Goal: Information Seeking & Learning: Learn about a topic

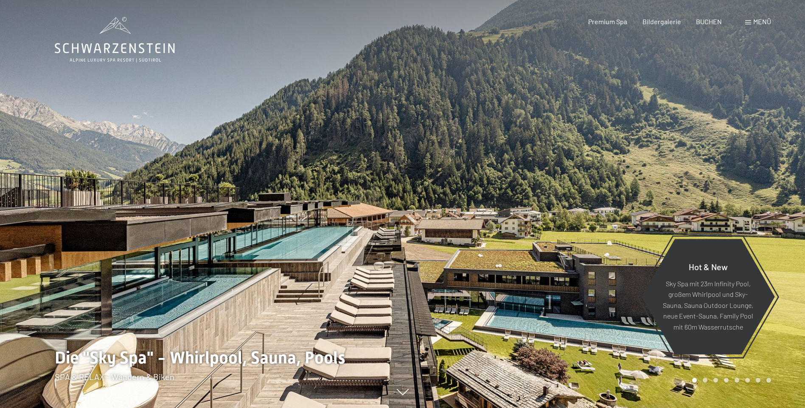
click at [767, 22] on span "Menü" at bounding box center [762, 21] width 18 height 8
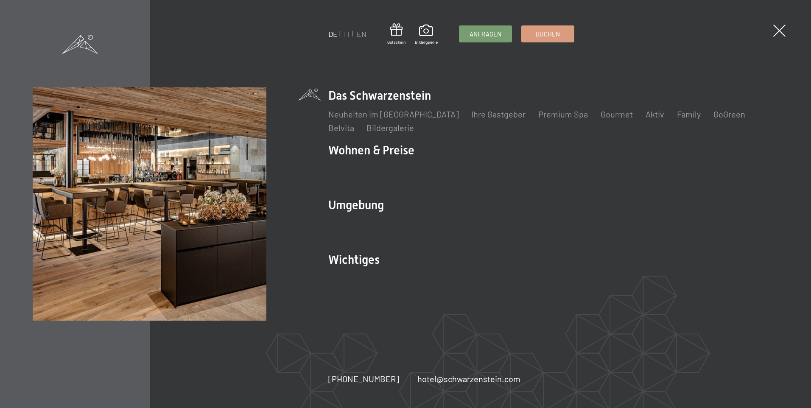
click at [767, 22] on div "Buchen Anfragen Premium Spa Bildergalerie BUCHEN Menü DE IT EN Gutschein Bilder…" at bounding box center [671, 21] width 213 height 9
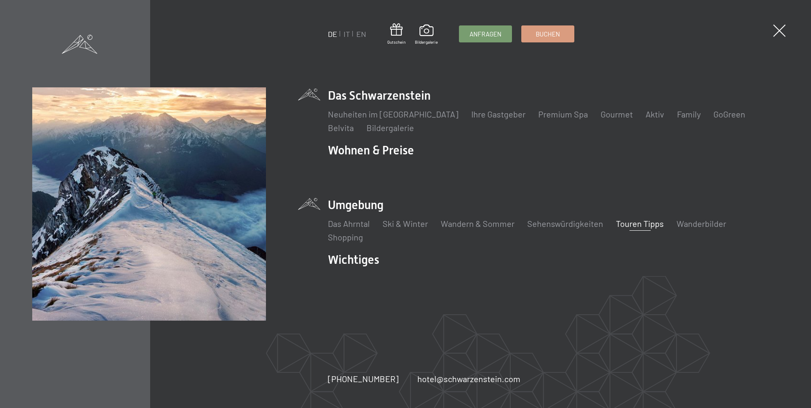
click at [636, 226] on link "Touren Tipps" at bounding box center [640, 224] width 48 height 10
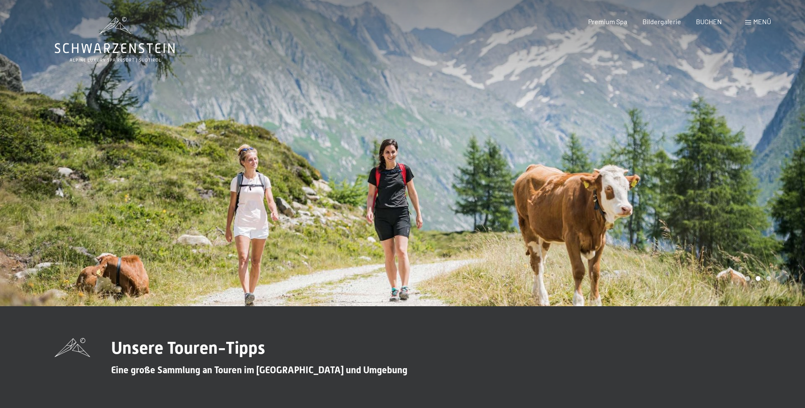
click at [132, 351] on span "Unsere Touren-Tipps" at bounding box center [188, 348] width 154 height 20
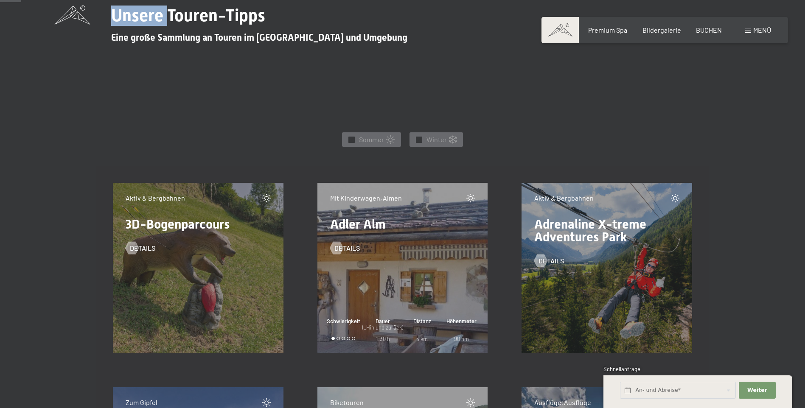
scroll to position [382, 0]
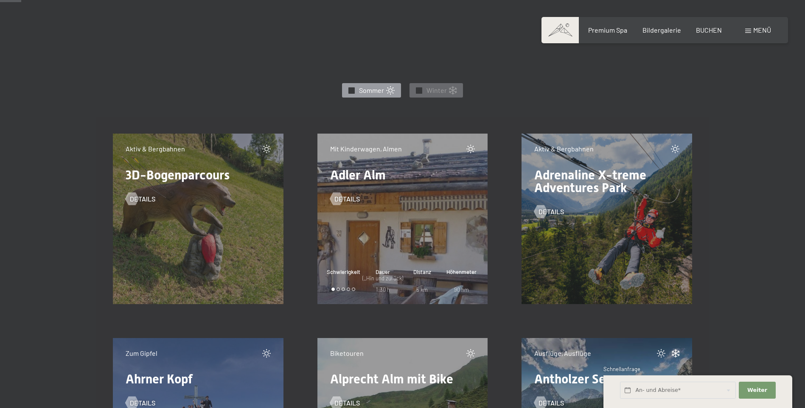
click at [353, 88] on span "✓" at bounding box center [351, 90] width 3 height 6
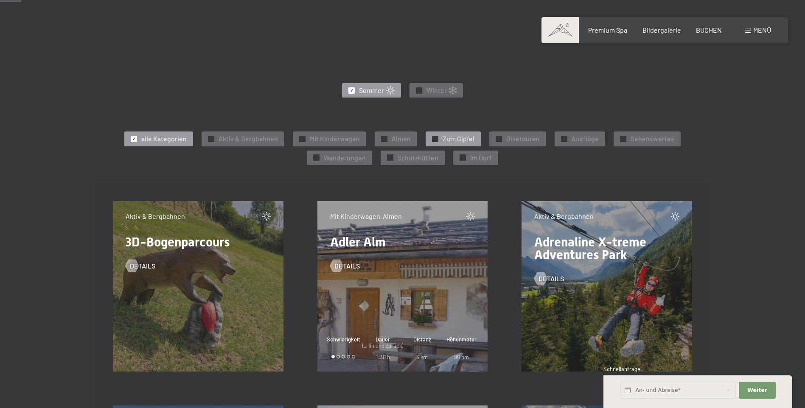
click at [437, 139] on span "✓" at bounding box center [435, 139] width 3 height 6
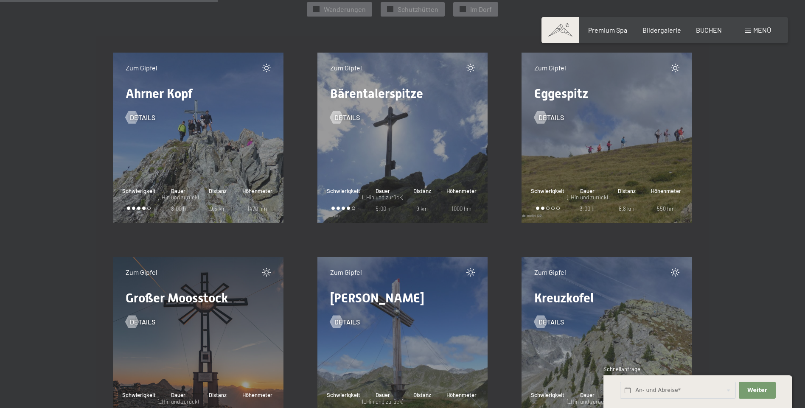
scroll to position [552, 0]
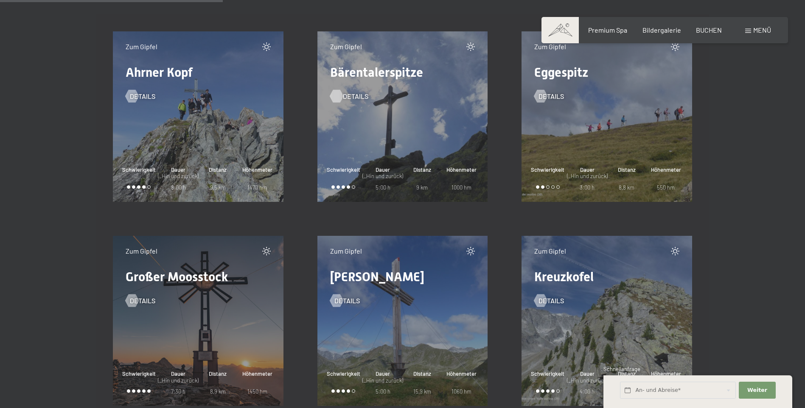
click at [358, 98] on span "Details" at bounding box center [355, 96] width 25 height 9
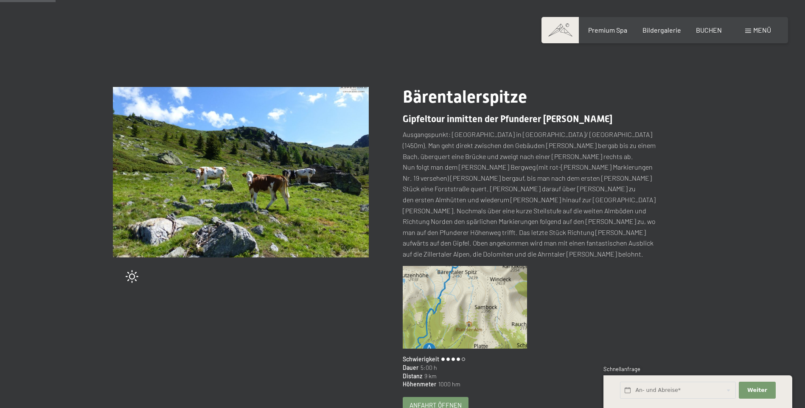
scroll to position [42, 0]
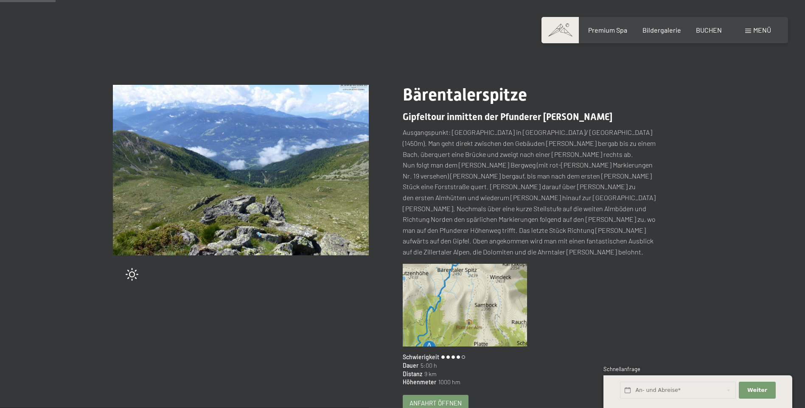
click at [465, 283] on img at bounding box center [465, 305] width 125 height 83
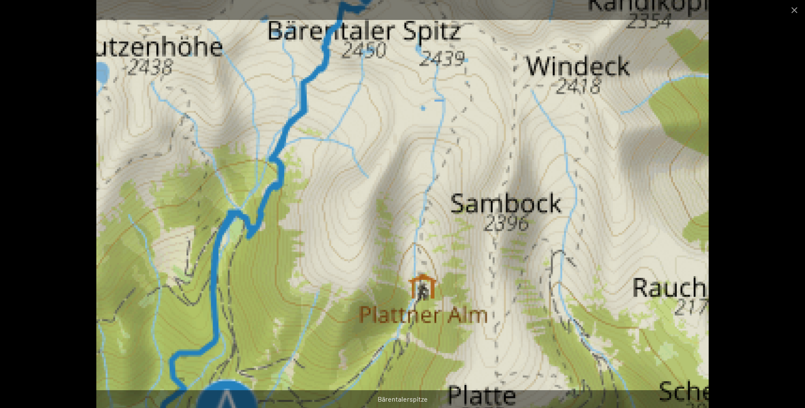
scroll to position [127, 0]
click at [798, 10] on button "Close gallery" at bounding box center [794, 10] width 21 height 20
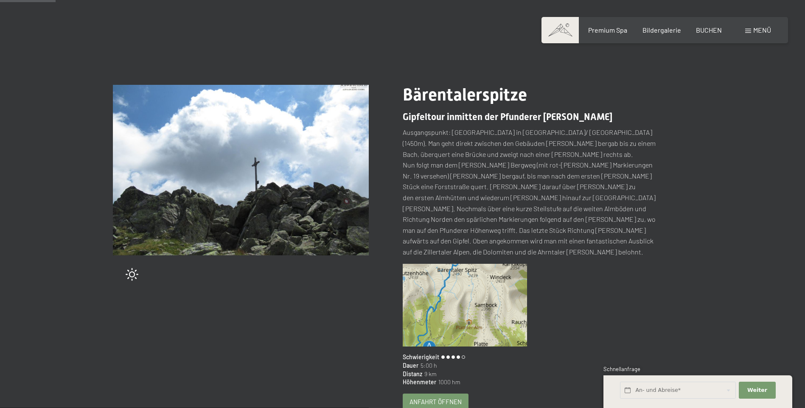
click at [427, 398] on span "Anfahrt öffnen" at bounding box center [435, 402] width 52 height 9
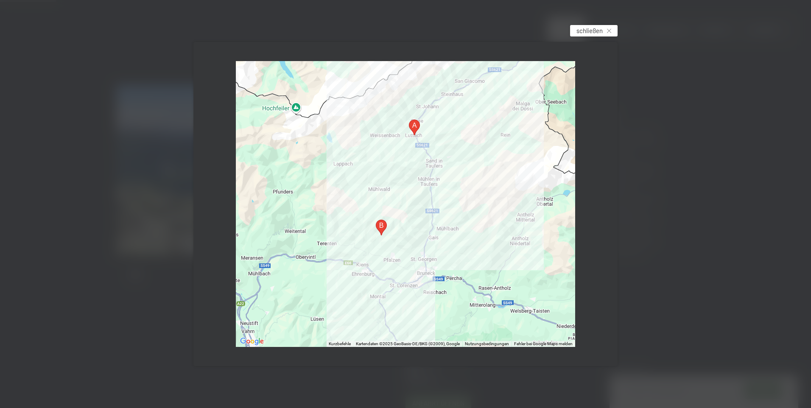
click at [614, 33] on div "schließen" at bounding box center [594, 30] width 48 height 11
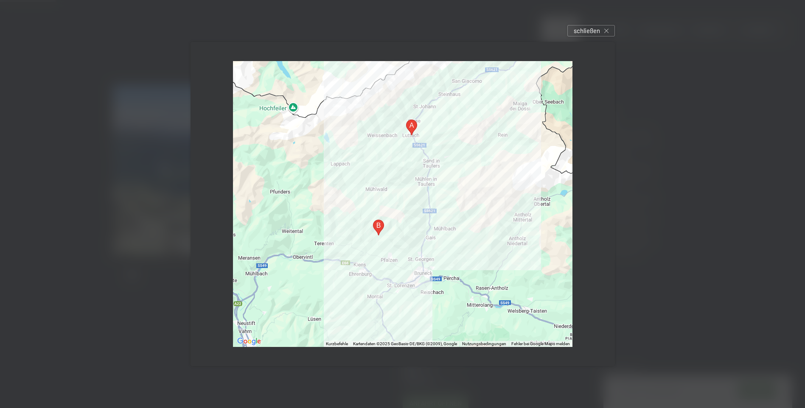
click at [614, 33] on span "Premium Spa" at bounding box center [607, 29] width 39 height 8
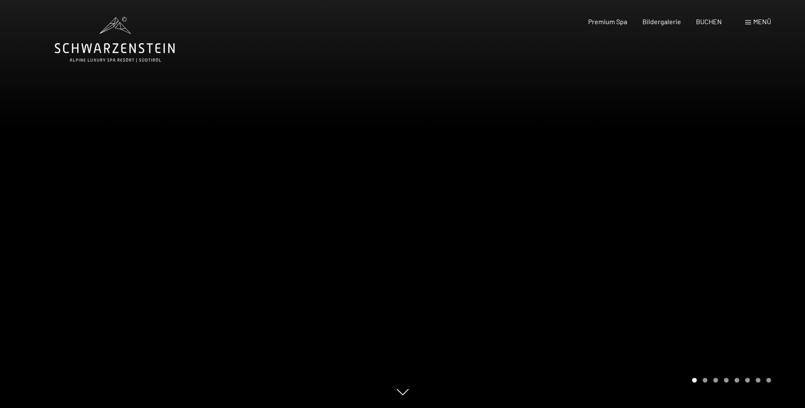
click at [752, 21] on div "Menü" at bounding box center [758, 21] width 26 height 9
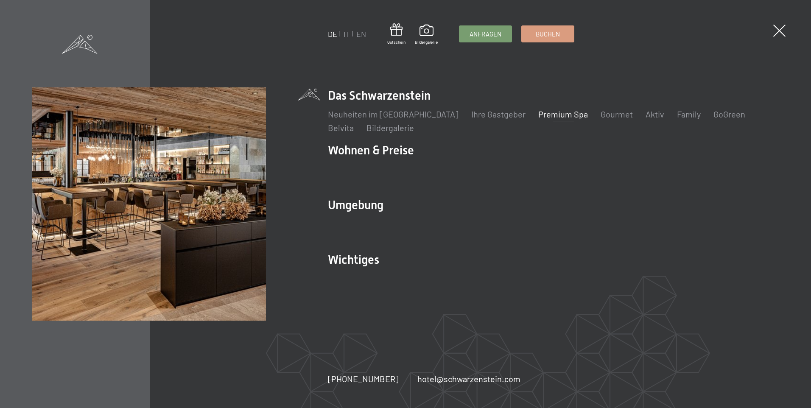
click at [752, 21] on div "Buchen Anfragen Premium Spa Bildergalerie BUCHEN Menü DE IT EN Gutschein Bilder…" at bounding box center [671, 21] width 213 height 9
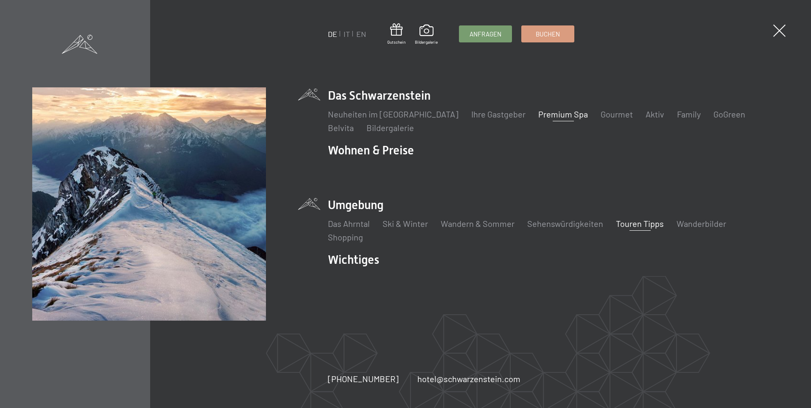
click at [651, 226] on link "Touren Tipps" at bounding box center [640, 224] width 48 height 10
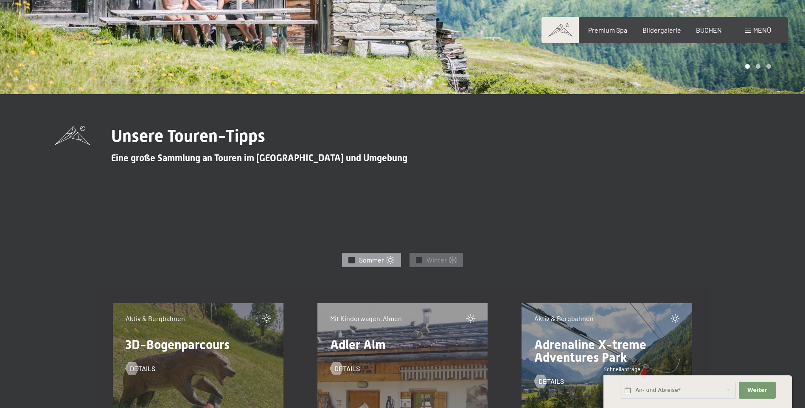
click at [351, 260] on span "✓" at bounding box center [351, 260] width 3 height 6
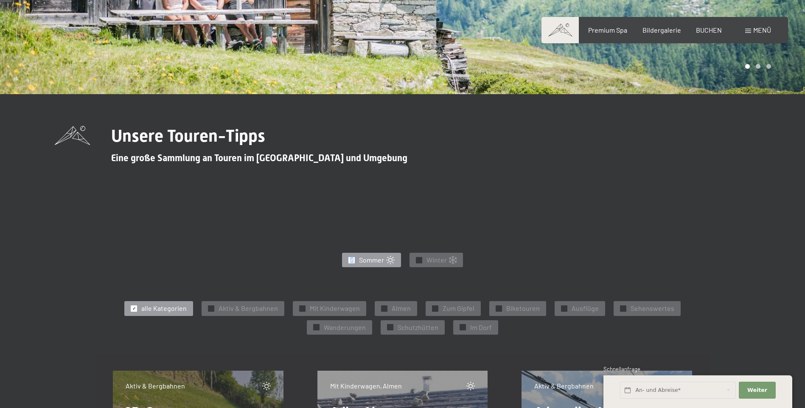
click at [351, 260] on div "✓" at bounding box center [351, 260] width 6 height 6
click at [445, 310] on span "Zum Gipfel" at bounding box center [459, 308] width 32 height 9
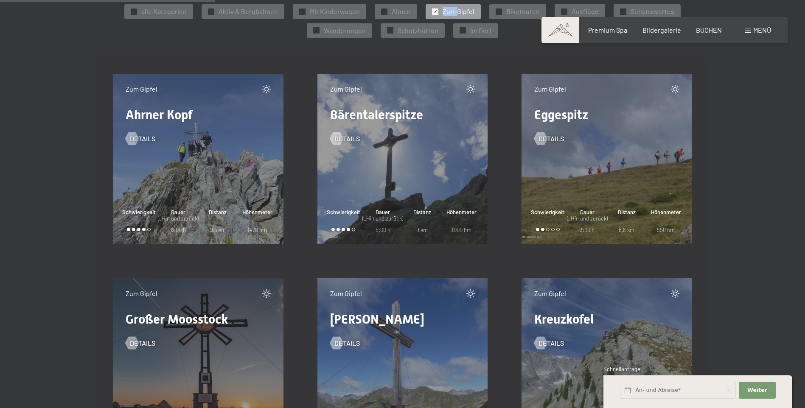
scroll to position [552, 0]
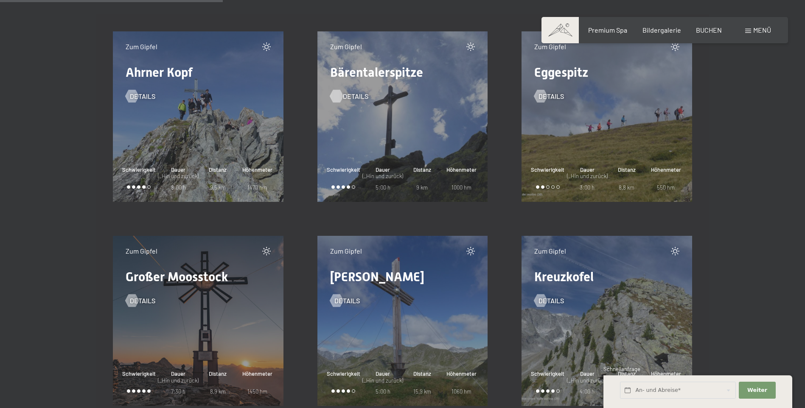
click at [339, 98] on div at bounding box center [336, 96] width 7 height 13
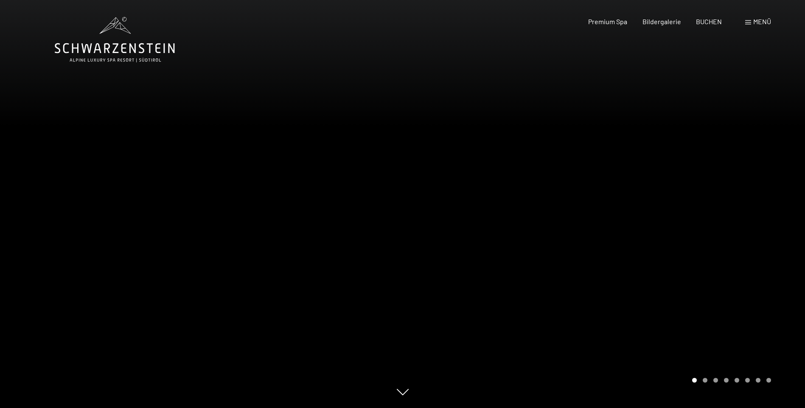
click at [738, 25] on div "Buchen Anfragen Premium Spa Bildergalerie BUCHEN Menü DE IT EN Gutschein Bilder…" at bounding box center [664, 21] width 213 height 9
click at [747, 24] on span at bounding box center [748, 22] width 6 height 4
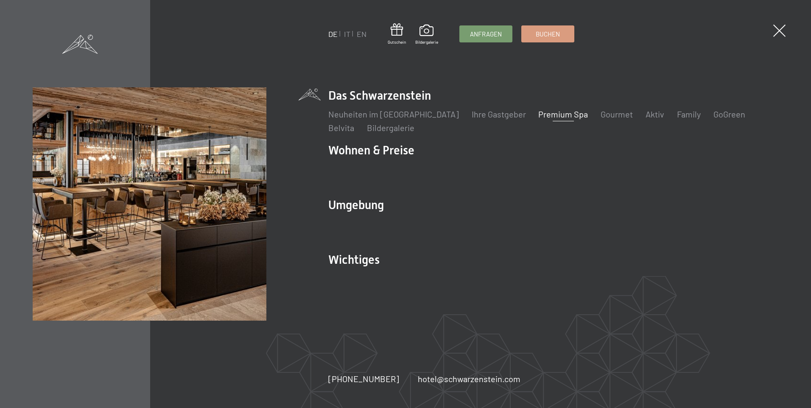
click at [209, 23] on img at bounding box center [104, 104] width 209 height 209
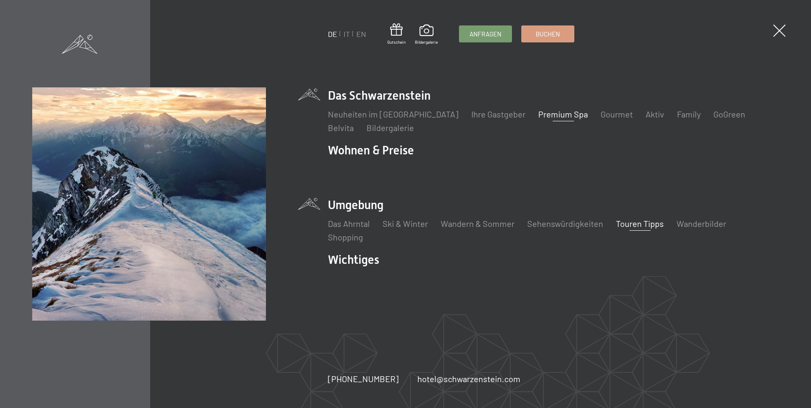
click at [637, 224] on link "Touren Tipps" at bounding box center [640, 224] width 48 height 10
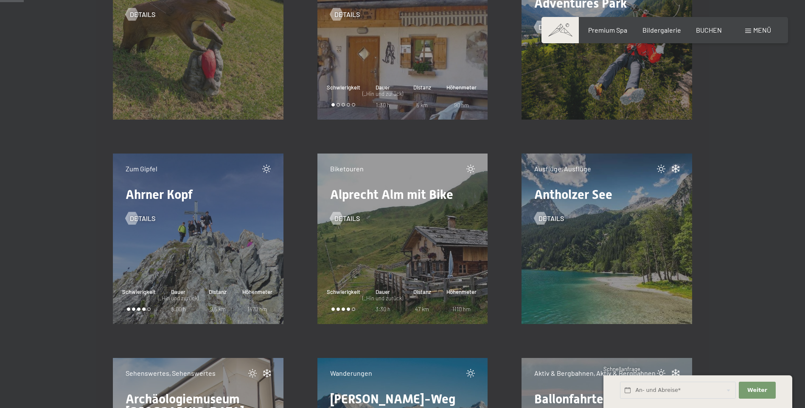
scroll to position [424, 0]
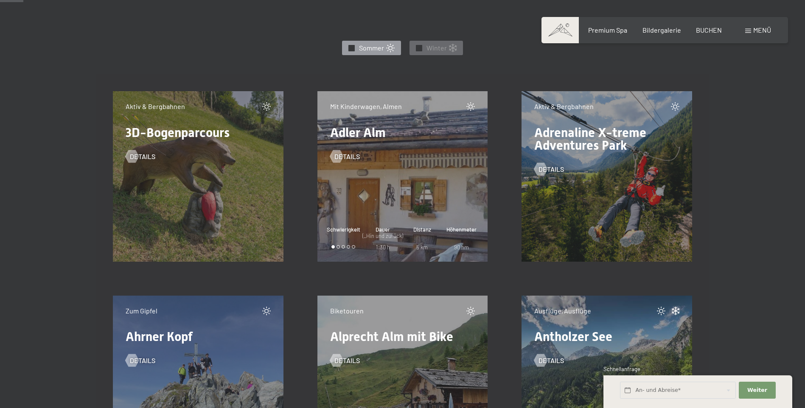
click at [360, 48] on span "Sommer" at bounding box center [371, 47] width 25 height 9
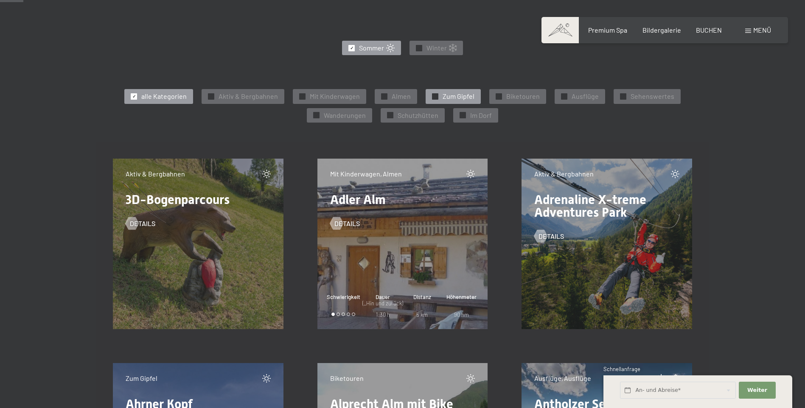
click at [462, 93] on span "Zum Gipfel" at bounding box center [459, 96] width 32 height 9
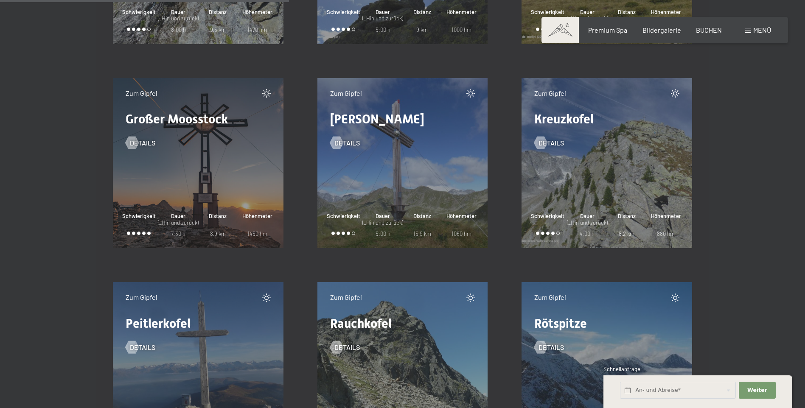
scroll to position [721, 0]
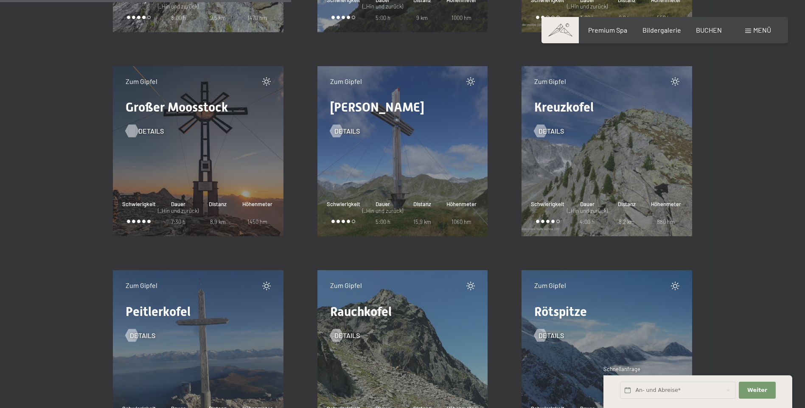
click at [148, 135] on span "Details" at bounding box center [150, 130] width 25 height 9
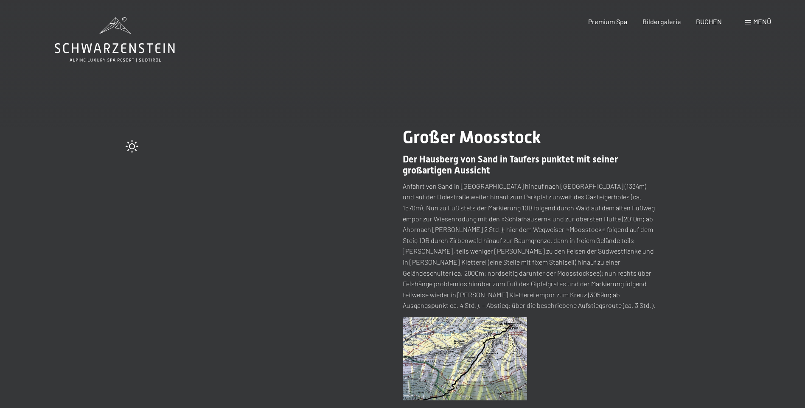
click at [123, 54] on icon at bounding box center [115, 39] width 120 height 45
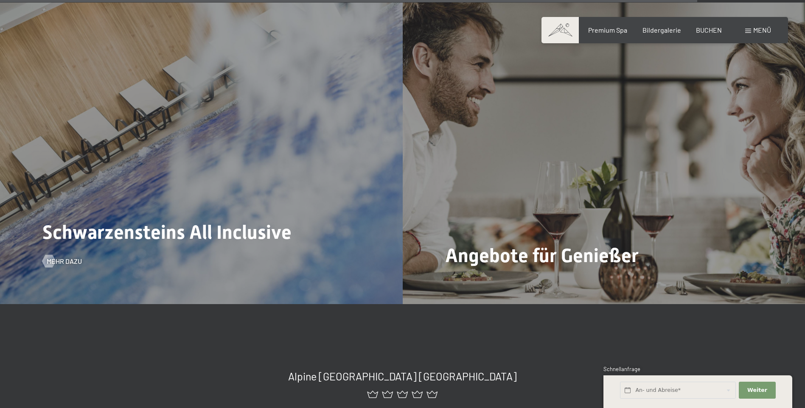
scroll to position [3734, 0]
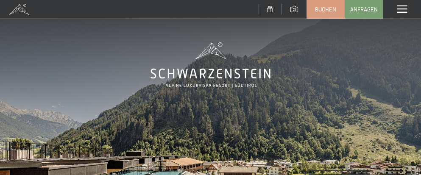
click at [0, 0] on span at bounding box center [0, 0] width 0 height 0
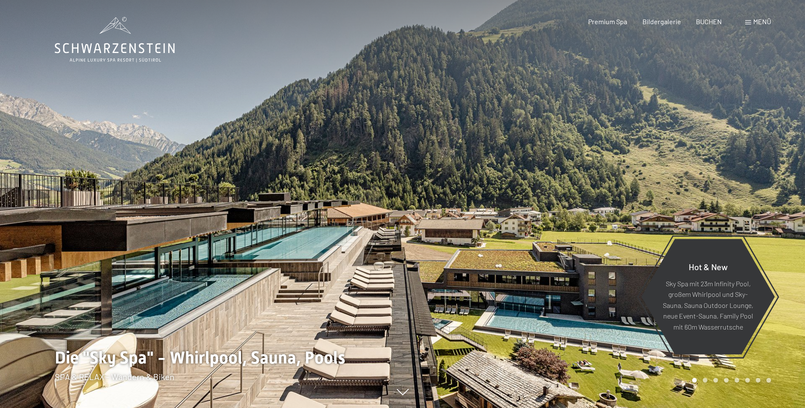
click at [757, 24] on span "Menü" at bounding box center [762, 21] width 18 height 8
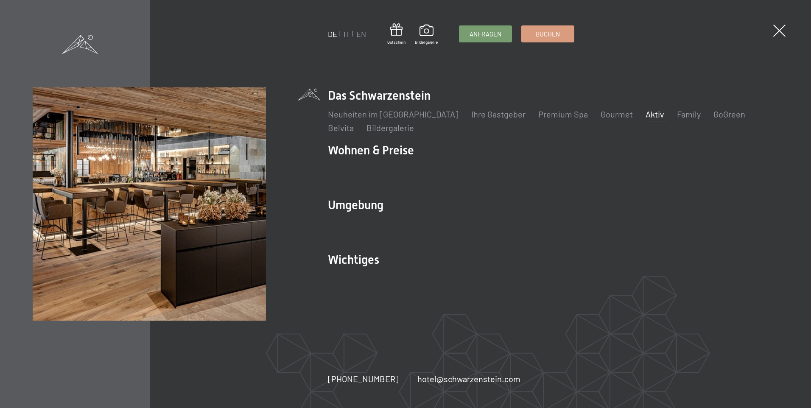
click at [646, 115] on link "Aktiv" at bounding box center [655, 114] width 19 height 10
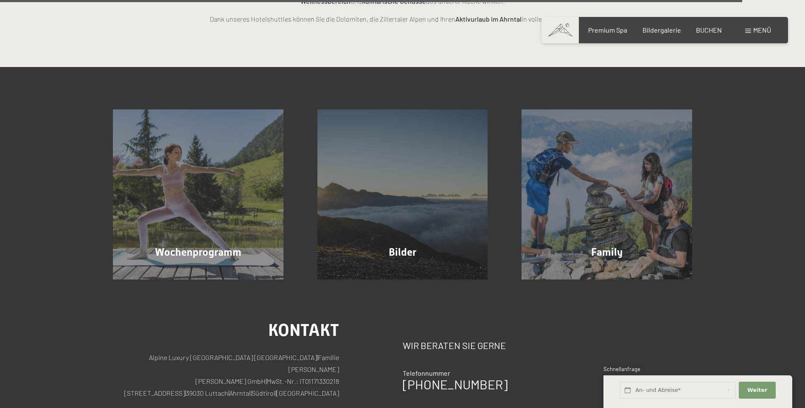
scroll to position [2249, 0]
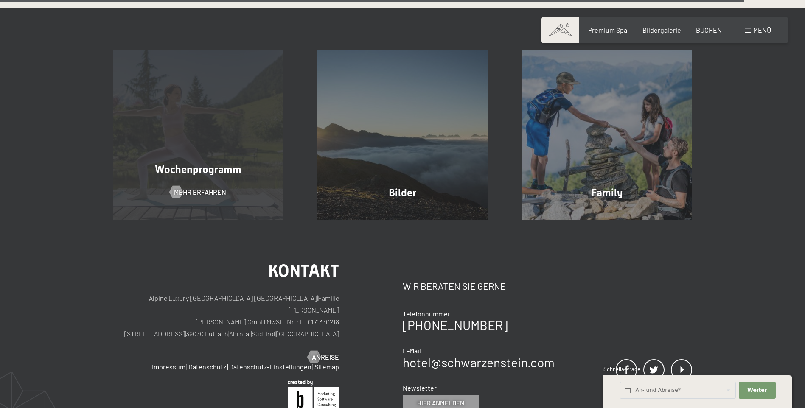
click at [203, 159] on div "Wochenprogramm Mehr erfahren" at bounding box center [198, 135] width 205 height 171
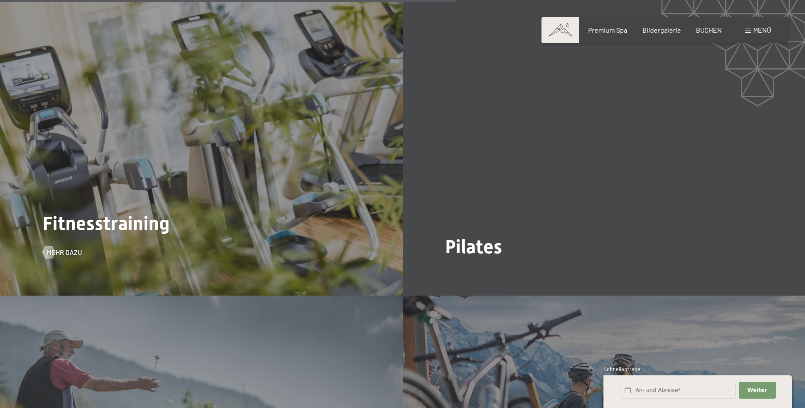
scroll to position [2376, 0]
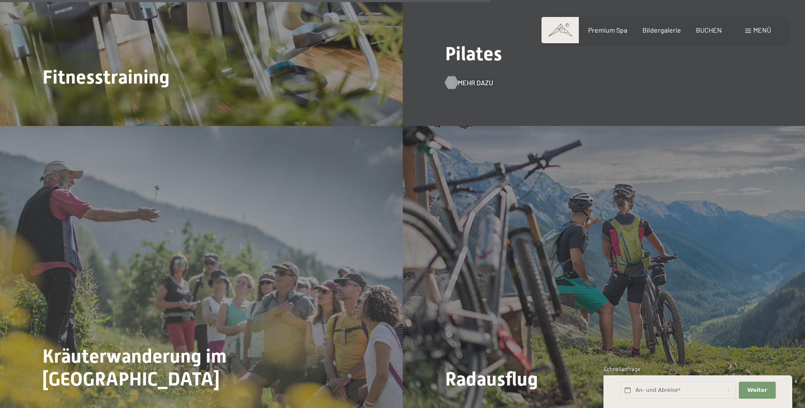
click at [467, 78] on span "Mehr dazu" at bounding box center [475, 82] width 35 height 9
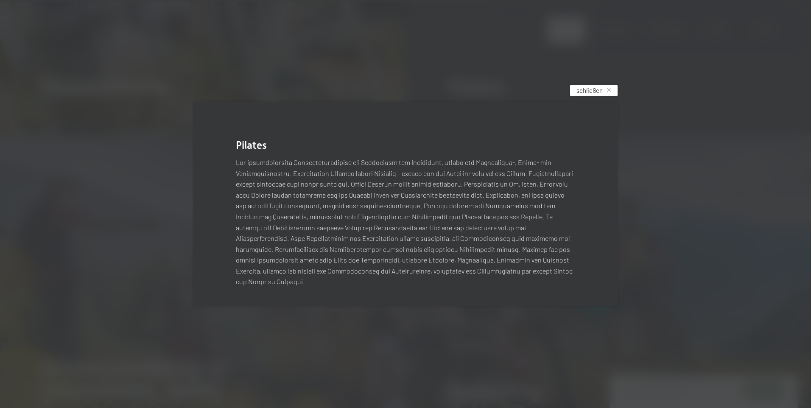
click at [615, 90] on div "schließen" at bounding box center [594, 90] width 48 height 11
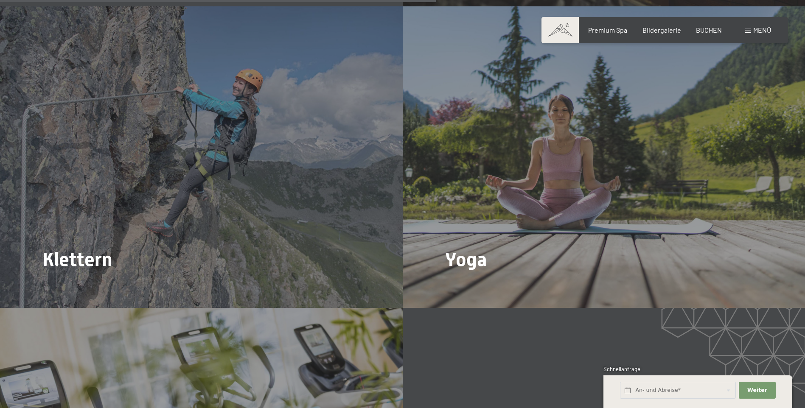
scroll to position [1825, 0]
